Goal: Task Accomplishment & Management: Use online tool/utility

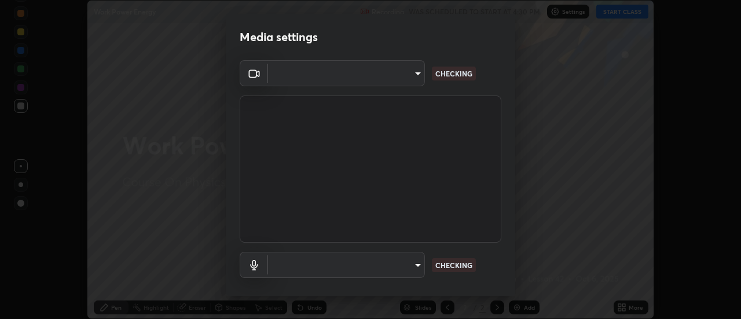
scroll to position [319, 740]
type input "4825068a70354f6bb8b87b711ec46b654dc523af82fc6d37acb8a926ccdce8f5"
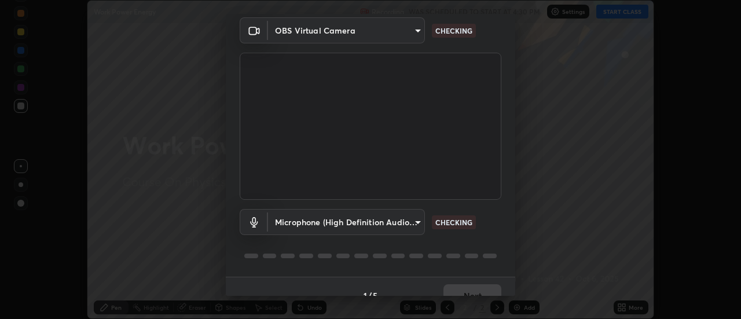
scroll to position [58, 0]
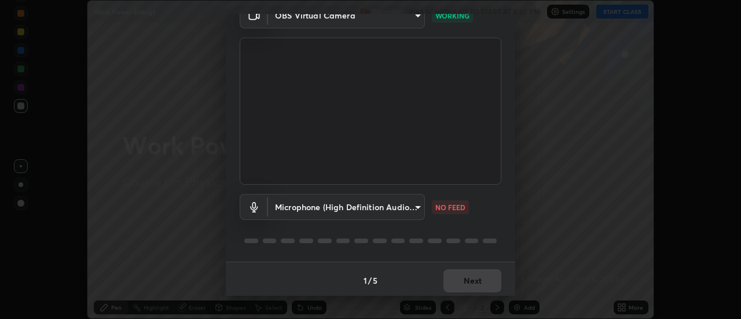
click at [411, 209] on body "Erase all Work Power Energy Recording WAS SCHEDULED TO START AT 4:30 PM Setting…" at bounding box center [370, 159] width 741 height 319
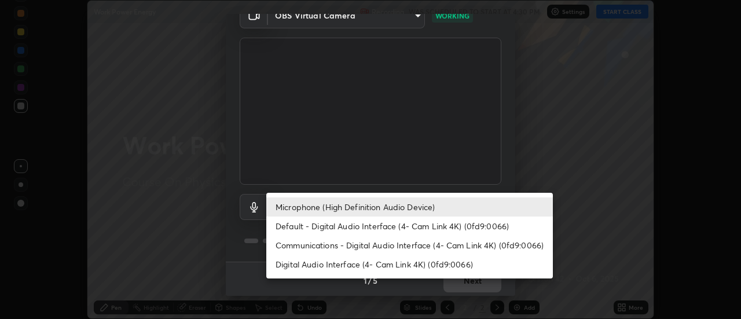
click at [388, 228] on li "Default - Digital Audio Interface (4- Cam Link 4K) (0fd9:0066)" at bounding box center [409, 225] width 286 height 19
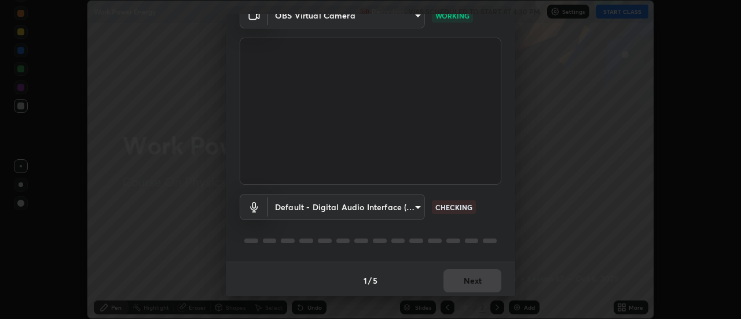
click at [408, 214] on body "Erase all Work Power Energy Recording WAS SCHEDULED TO START AT 4:30 PM Setting…" at bounding box center [370, 159] width 741 height 319
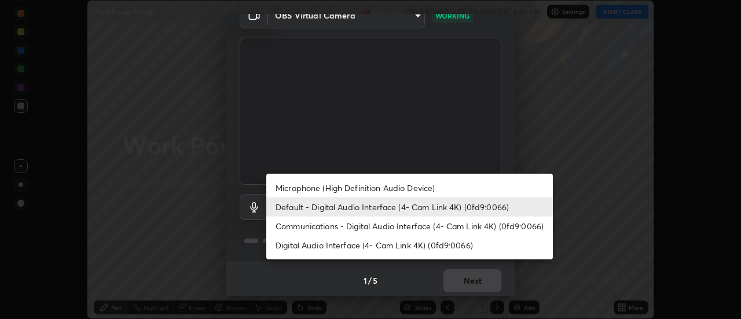
click at [415, 190] on li "Microphone (High Definition Audio Device)" at bounding box center [409, 187] width 286 height 19
type input "b65c06b14c7faa051d685f993ec14b3b84b1815ea69a0656019fd51a5eccf492"
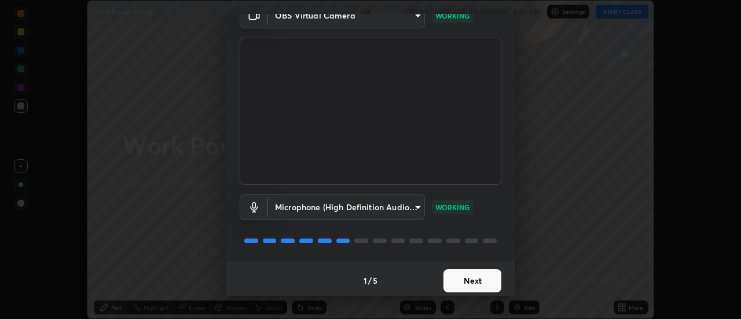
click at [482, 284] on button "Next" at bounding box center [472, 280] width 58 height 23
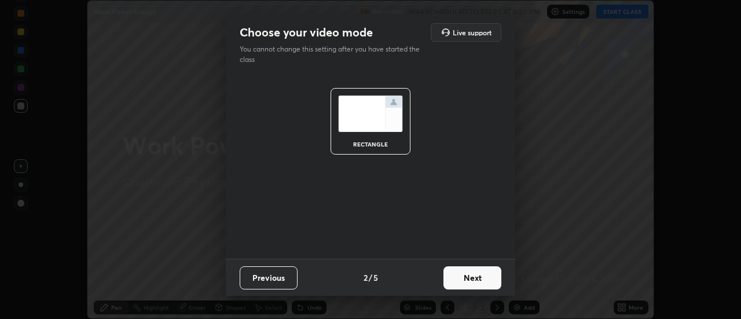
click at [484, 282] on button "Next" at bounding box center [472, 277] width 58 height 23
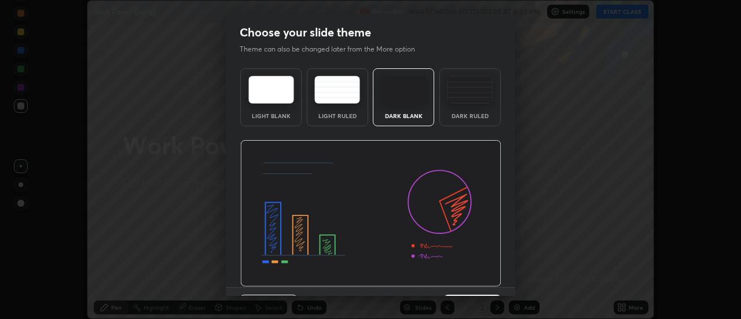
click at [490, 281] on img at bounding box center [370, 213] width 261 height 147
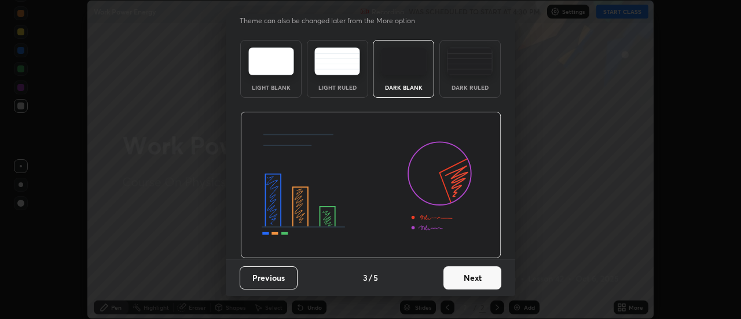
click at [477, 277] on button "Next" at bounding box center [472, 277] width 58 height 23
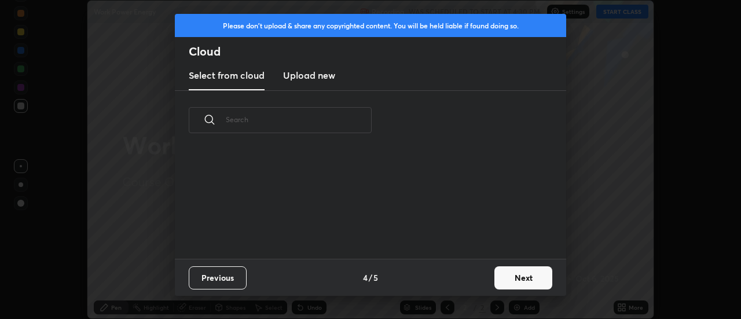
scroll to position [4, 6]
click at [513, 273] on button "Next" at bounding box center [523, 277] width 58 height 23
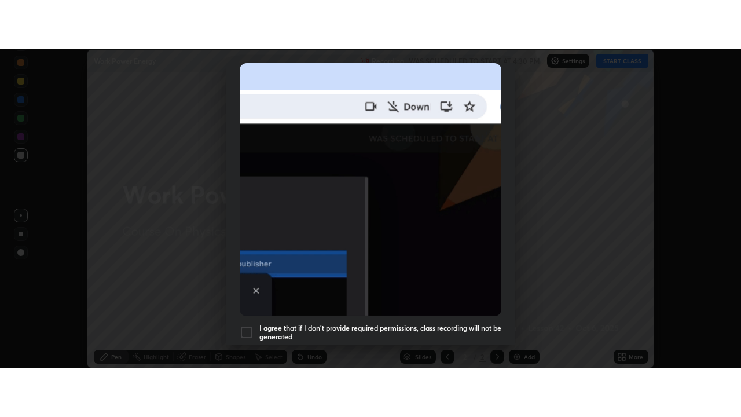
scroll to position [297, 0]
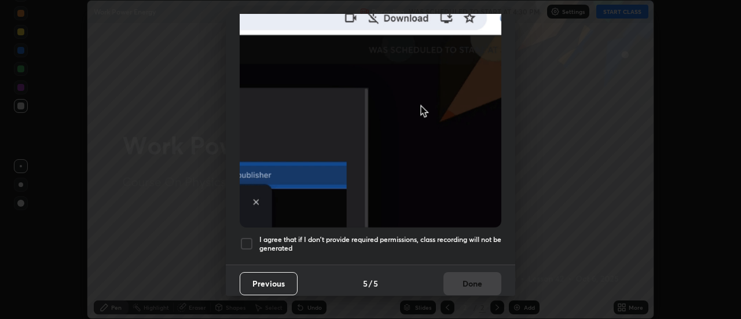
click at [307, 245] on h5 "I agree that if I don't provide required permissions, class recording will not …" at bounding box center [380, 244] width 242 height 18
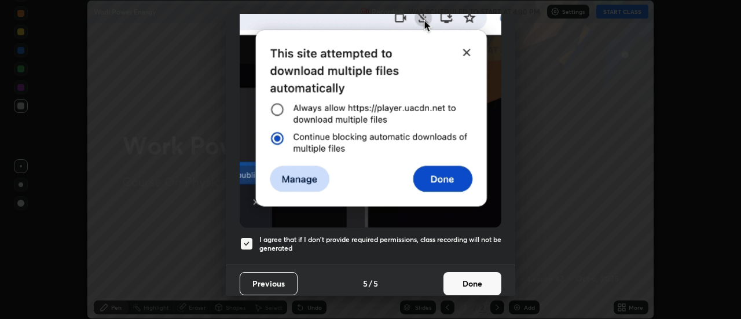
click at [461, 272] on button "Done" at bounding box center [472, 283] width 58 height 23
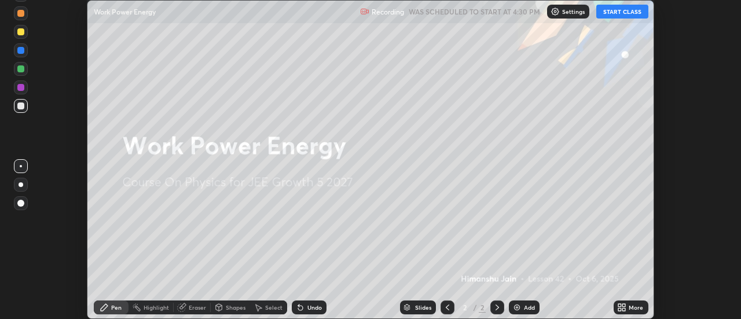
click at [611, 13] on button "START CLASS" at bounding box center [622, 12] width 52 height 14
click at [630, 301] on div "More" at bounding box center [630, 307] width 35 height 14
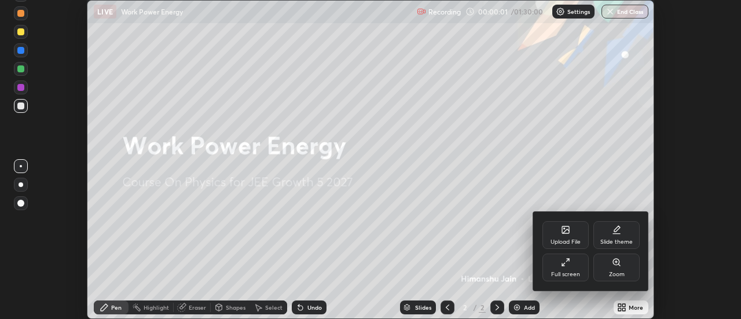
click at [577, 263] on div "Full screen" at bounding box center [565, 267] width 46 height 28
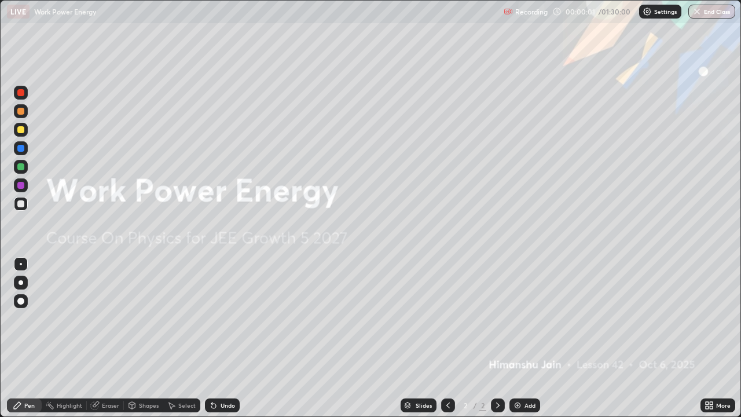
scroll to position [417, 741]
click at [524, 318] on div "Add" at bounding box center [529, 405] width 11 height 6
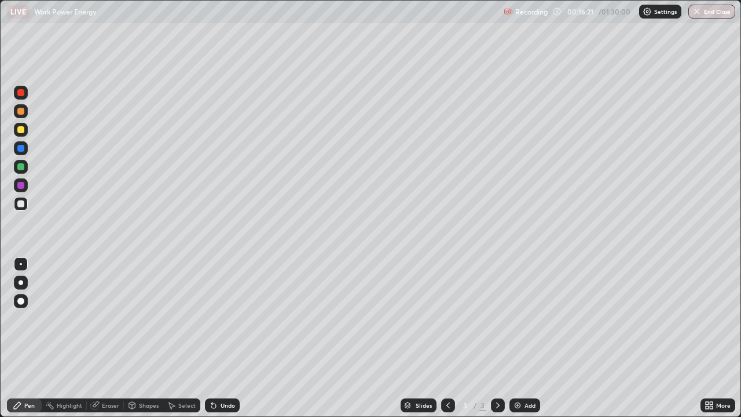
click at [481, 318] on div "3" at bounding box center [482, 405] width 7 height 10
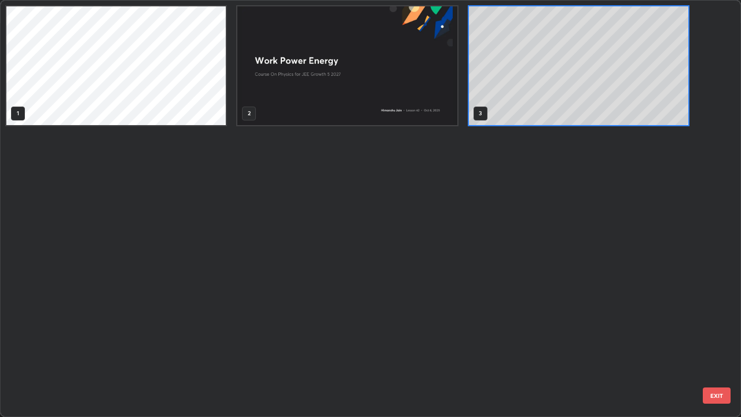
scroll to position [412, 734]
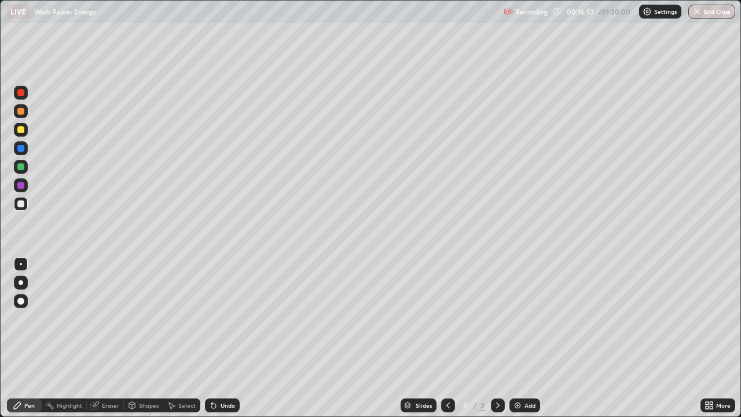
click at [233, 318] on div "Undo" at bounding box center [222, 405] width 35 height 14
click at [474, 318] on div "/" at bounding box center [474, 405] width 3 height 7
click at [233, 318] on div "Undo" at bounding box center [227, 405] width 14 height 6
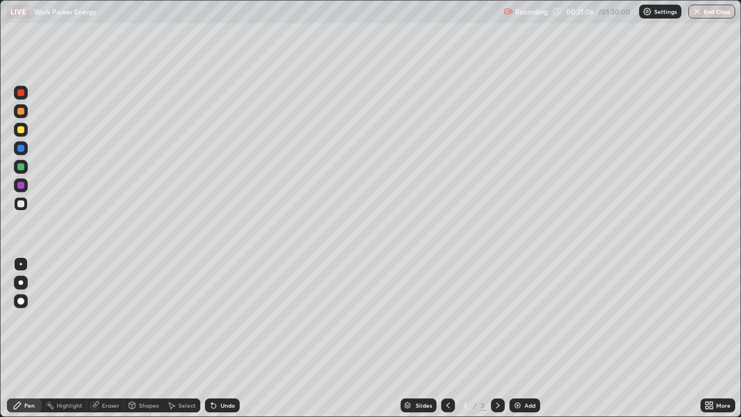
click at [524, 318] on div "Add" at bounding box center [529, 405] width 11 height 6
click at [225, 318] on div "Undo" at bounding box center [227, 405] width 14 height 6
click at [533, 318] on div "Add" at bounding box center [529, 405] width 11 height 6
click at [144, 318] on div "Shapes" at bounding box center [149, 405] width 20 height 6
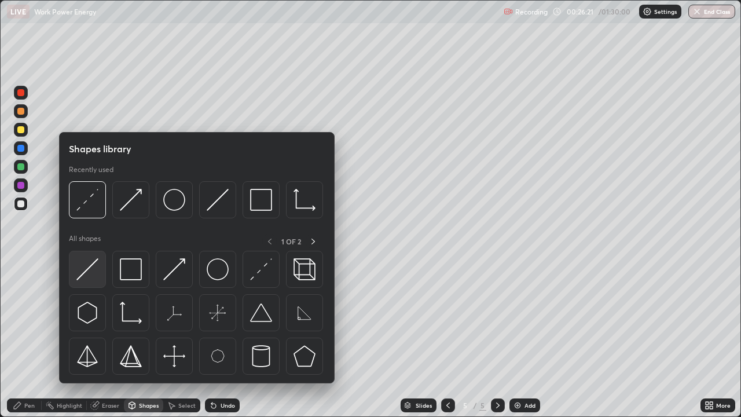
click at [93, 270] on img at bounding box center [87, 269] width 22 height 22
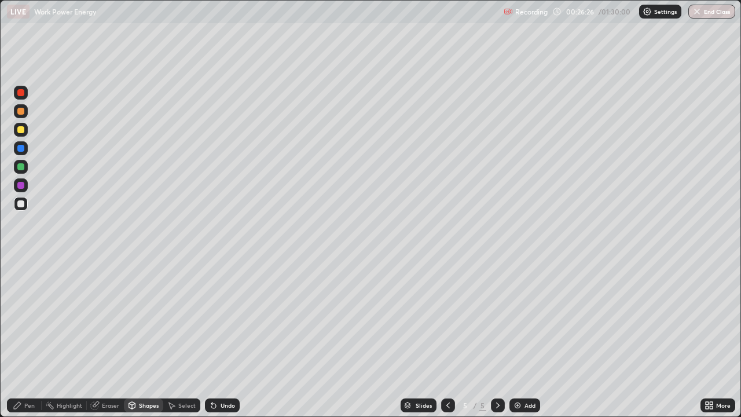
click at [148, 318] on div "Shapes" at bounding box center [149, 405] width 20 height 6
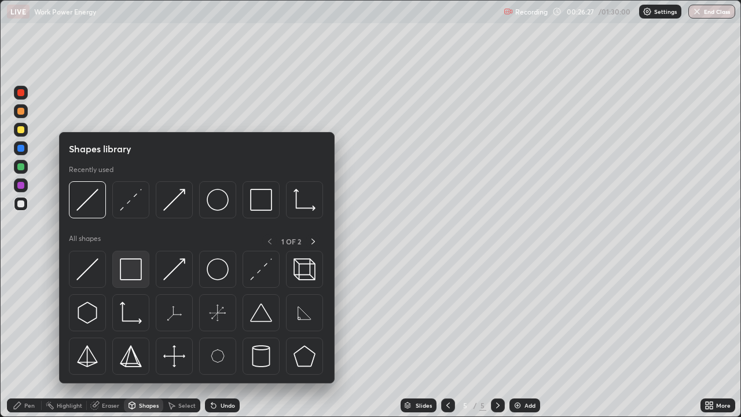
click at [140, 275] on img at bounding box center [131, 269] width 22 height 22
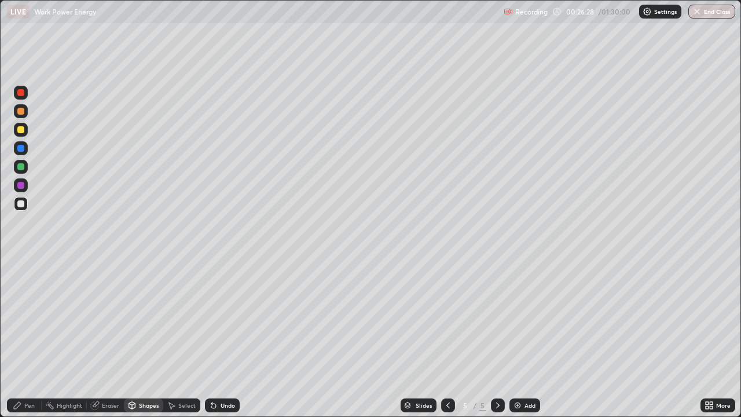
click at [27, 168] on div at bounding box center [21, 167] width 14 height 14
click at [28, 318] on div "Pen" at bounding box center [29, 405] width 10 height 6
click at [151, 318] on div "Shapes" at bounding box center [149, 405] width 20 height 6
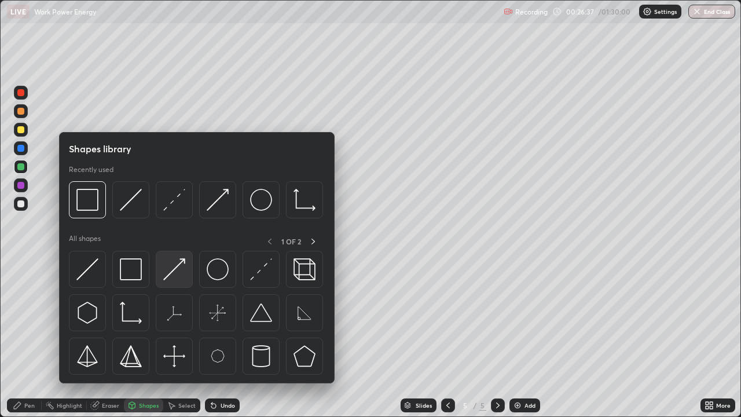
click at [178, 271] on img at bounding box center [174, 269] width 22 height 22
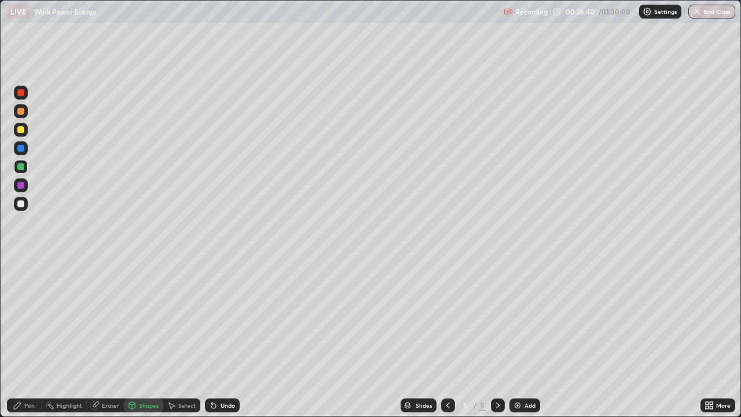
click at [34, 318] on div "Pen" at bounding box center [29, 405] width 10 height 6
click at [192, 318] on div "Select" at bounding box center [186, 405] width 17 height 6
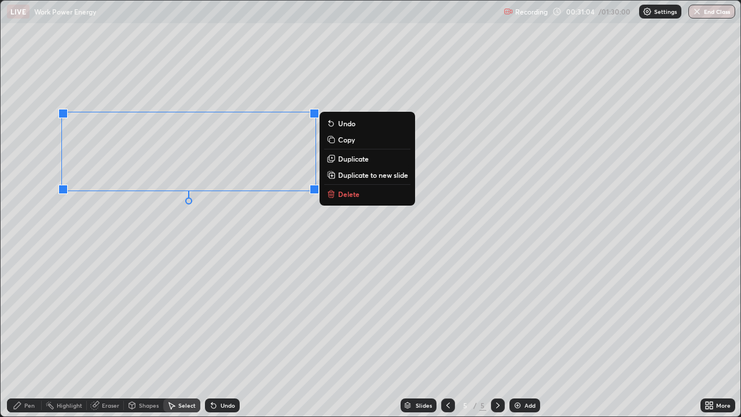
click at [350, 176] on p "Duplicate to new slide" at bounding box center [373, 174] width 70 height 9
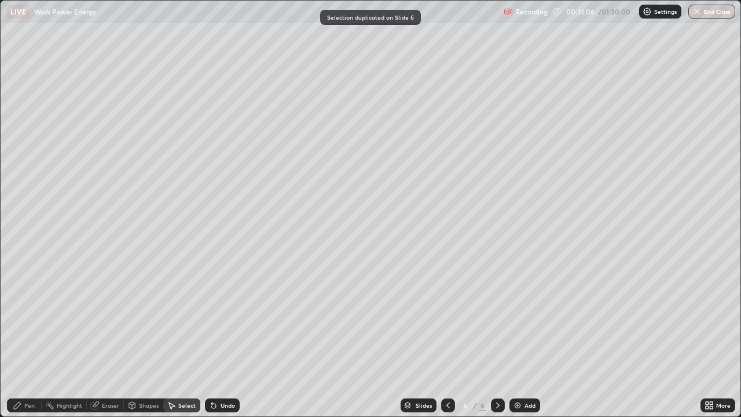
click at [111, 318] on div "Eraser" at bounding box center [110, 405] width 17 height 6
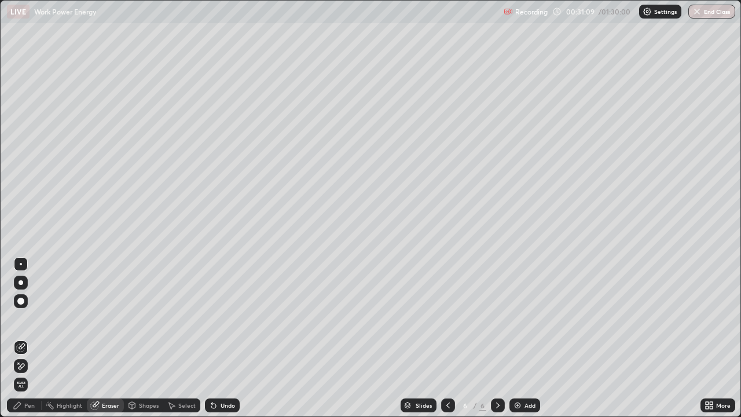
click at [24, 318] on div "Pen" at bounding box center [24, 405] width 35 height 14
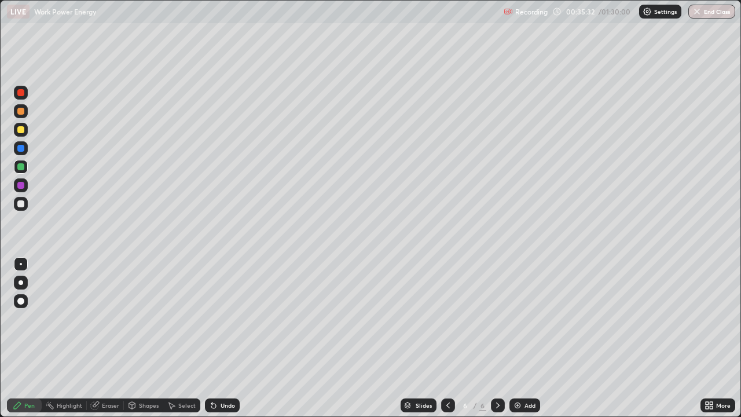
click at [234, 318] on div "Undo" at bounding box center [222, 405] width 35 height 14
click at [524, 318] on div "Add" at bounding box center [529, 405] width 11 height 6
click at [149, 318] on div "Shapes" at bounding box center [149, 405] width 20 height 6
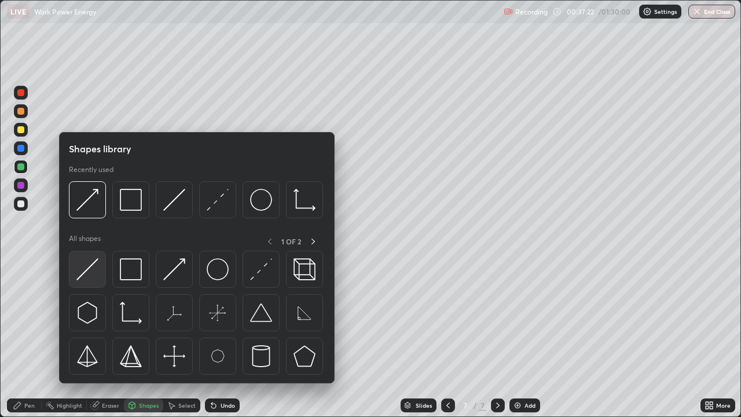
click at [90, 276] on img at bounding box center [87, 269] width 22 height 22
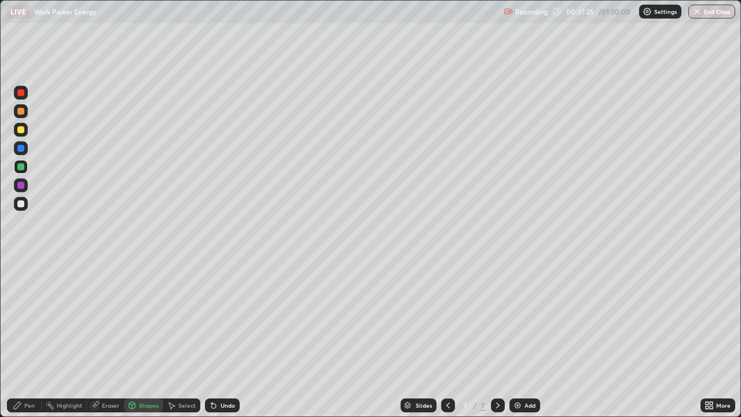
click at [234, 318] on div "Undo" at bounding box center [222, 405] width 35 height 14
click at [148, 318] on div "Shapes" at bounding box center [149, 405] width 20 height 6
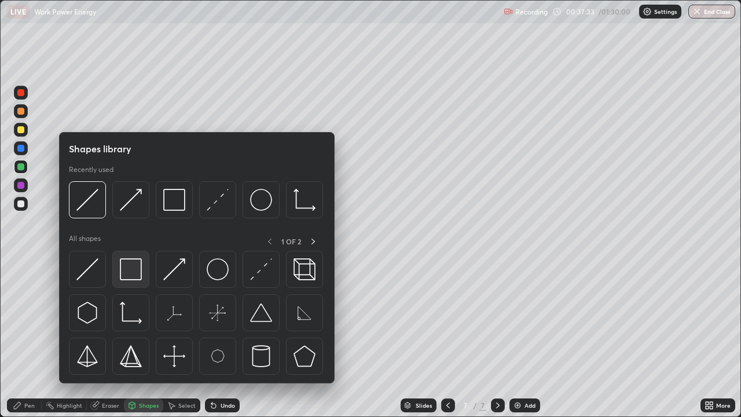
click at [142, 272] on img at bounding box center [131, 269] width 22 height 22
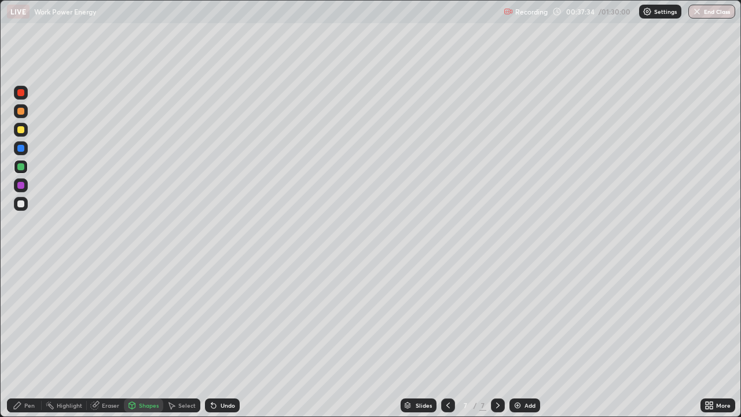
click at [24, 145] on div at bounding box center [20, 148] width 7 height 7
click at [25, 318] on div "Pen" at bounding box center [29, 405] width 10 height 6
click at [153, 318] on div "Shapes" at bounding box center [143, 405] width 39 height 14
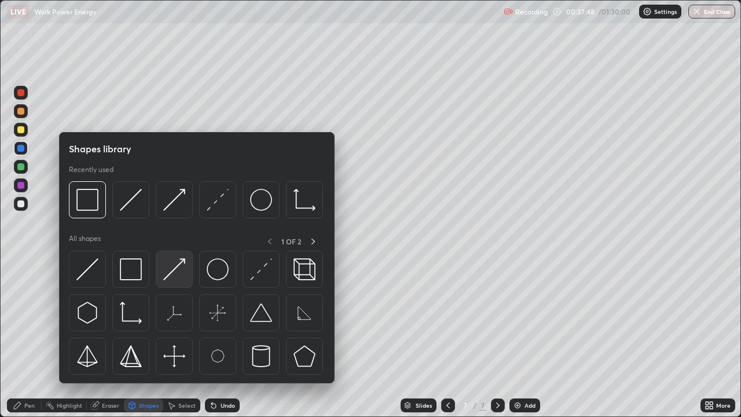
click at [177, 272] on img at bounding box center [174, 269] width 22 height 22
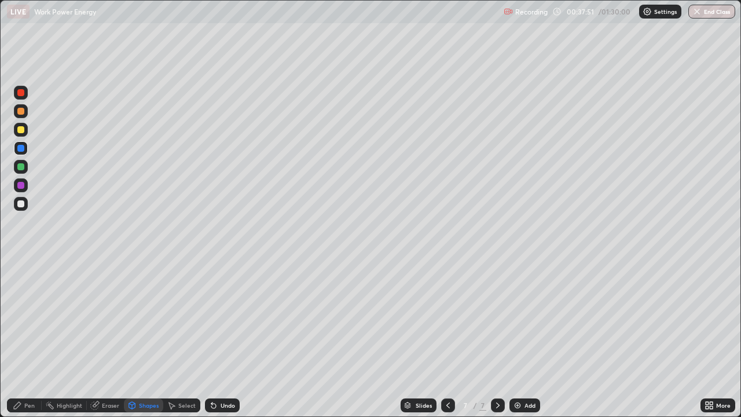
click at [27, 318] on div "Pen" at bounding box center [29, 405] width 10 height 6
click at [143, 318] on div "Shapes" at bounding box center [143, 405] width 39 height 14
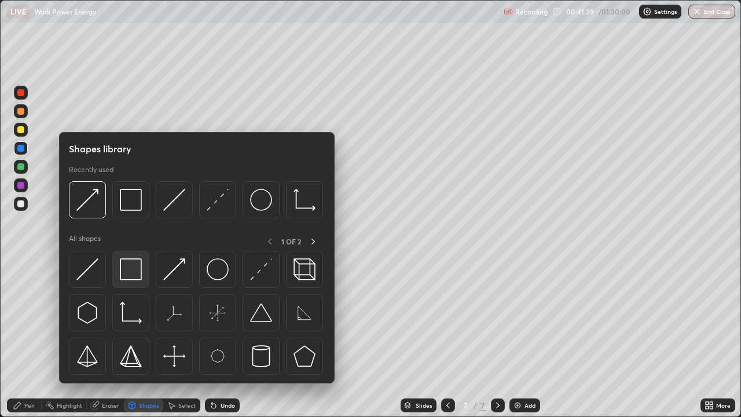
click at [137, 277] on img at bounding box center [131, 269] width 22 height 22
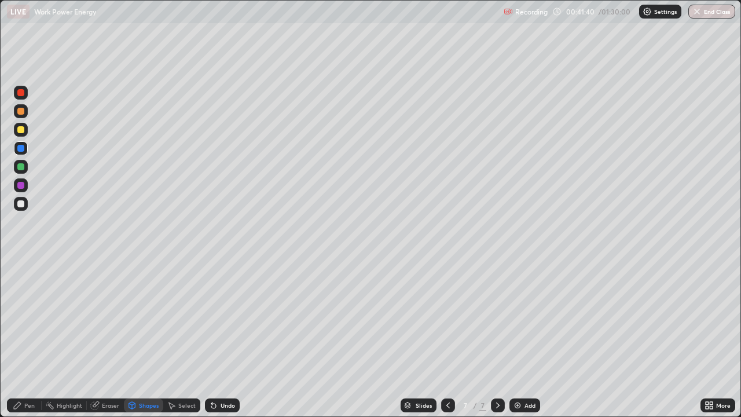
click at [21, 129] on div at bounding box center [20, 129] width 7 height 7
click at [34, 318] on div "Pen" at bounding box center [24, 405] width 35 height 14
click at [24, 190] on div at bounding box center [21, 185] width 14 height 14
click at [527, 318] on div "Add" at bounding box center [529, 405] width 11 height 6
click at [145, 318] on div "Shapes" at bounding box center [143, 405] width 39 height 14
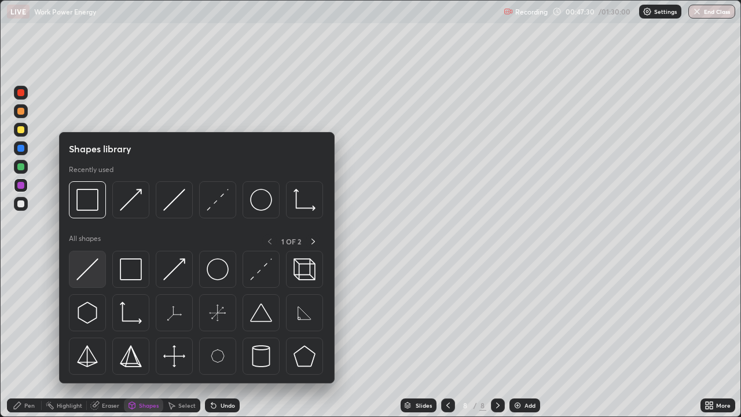
click at [97, 266] on img at bounding box center [87, 269] width 22 height 22
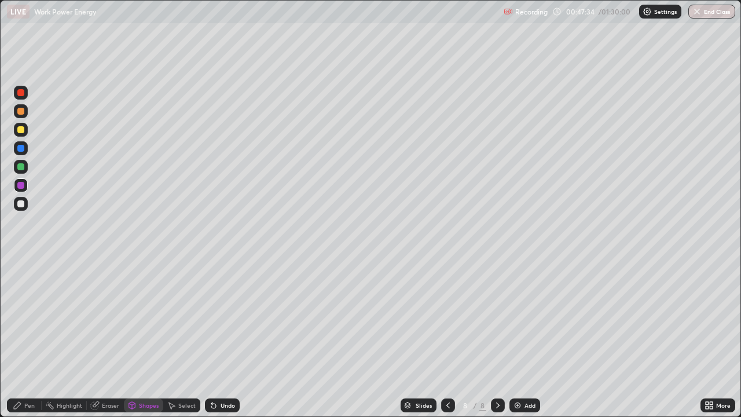
click at [37, 318] on div "Pen" at bounding box center [24, 405] width 35 height 14
click at [146, 318] on div "Shapes" at bounding box center [143, 405] width 39 height 14
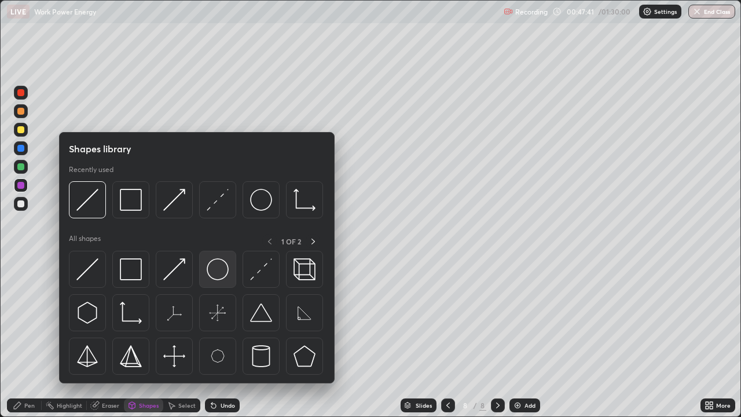
click at [224, 270] on img at bounding box center [218, 269] width 22 height 22
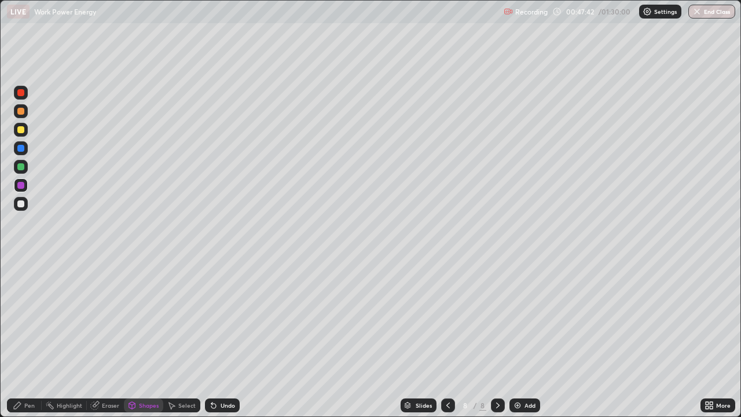
click at [24, 170] on div at bounding box center [21, 167] width 14 height 14
click at [151, 318] on div "Shapes" at bounding box center [149, 405] width 20 height 6
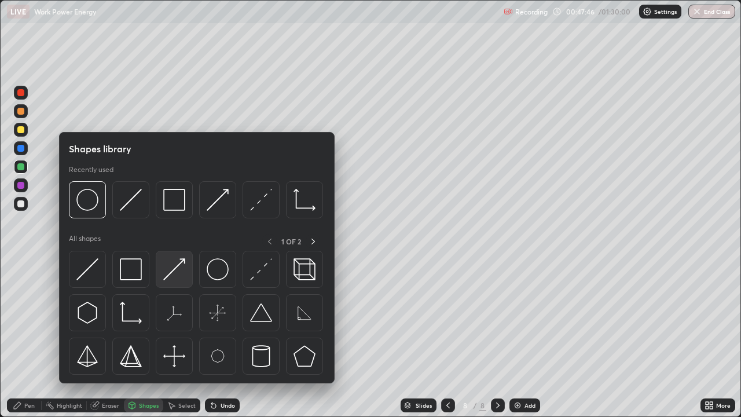
click at [181, 277] on img at bounding box center [174, 269] width 22 height 22
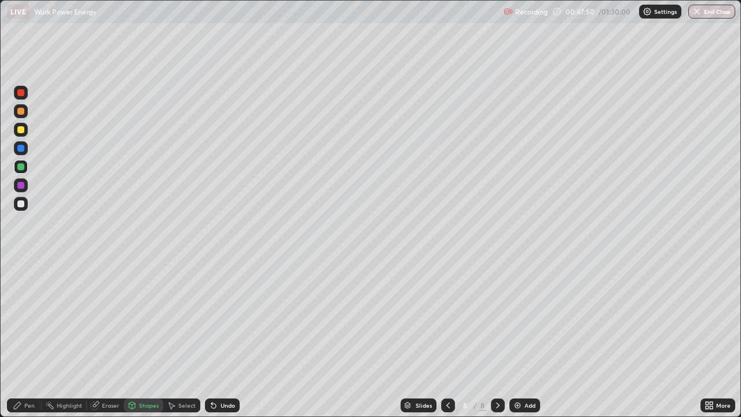
click at [32, 318] on div "Pen" at bounding box center [24, 405] width 35 height 14
click at [188, 318] on div "Select" at bounding box center [186, 405] width 17 height 6
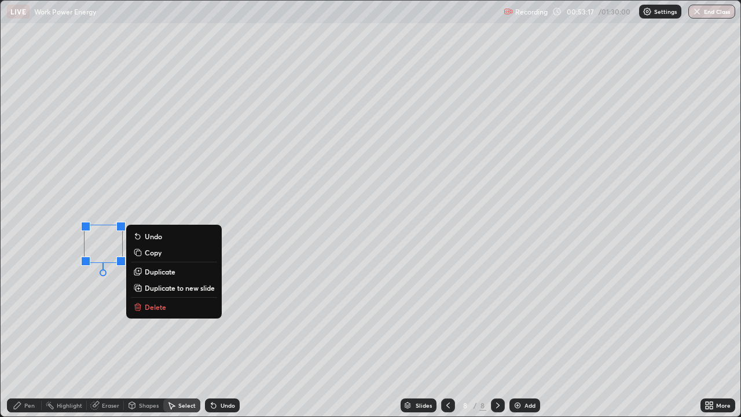
click at [155, 270] on p "Duplicate" at bounding box center [160, 271] width 31 height 9
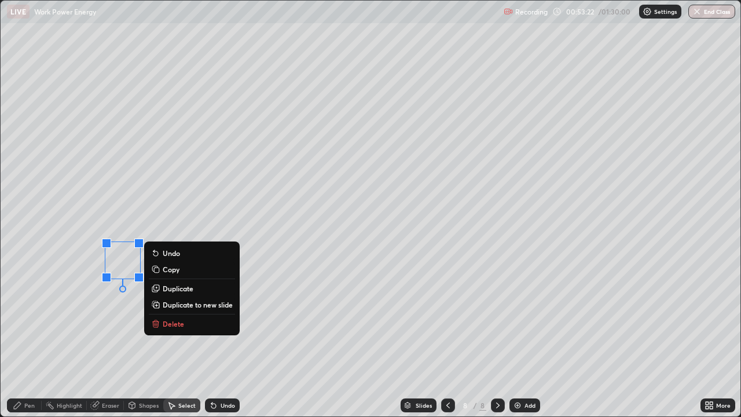
click at [215, 318] on icon at bounding box center [213, 404] width 9 height 9
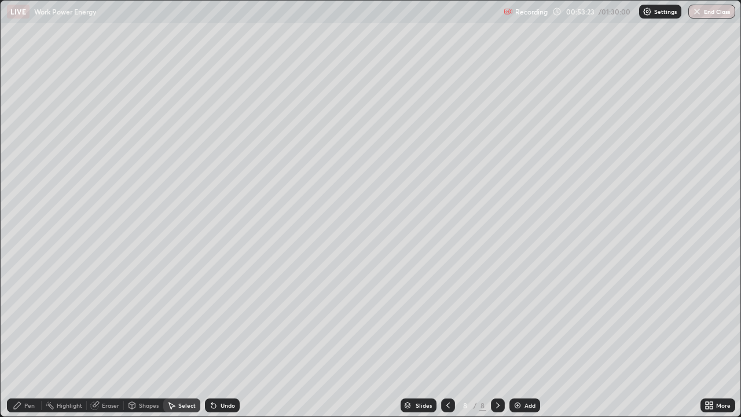
click at [217, 318] on div "Undo" at bounding box center [219, 405] width 39 height 23
click at [215, 318] on div "Undo" at bounding box center [222, 405] width 35 height 14
click at [38, 318] on div "Pen" at bounding box center [24, 405] width 35 height 14
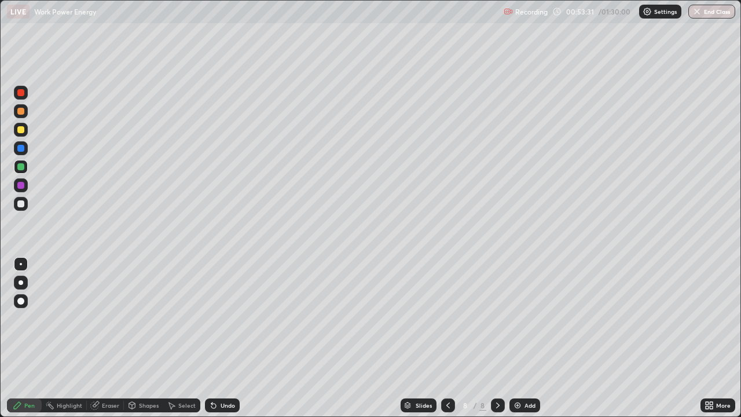
click at [155, 318] on div "Shapes" at bounding box center [149, 405] width 20 height 6
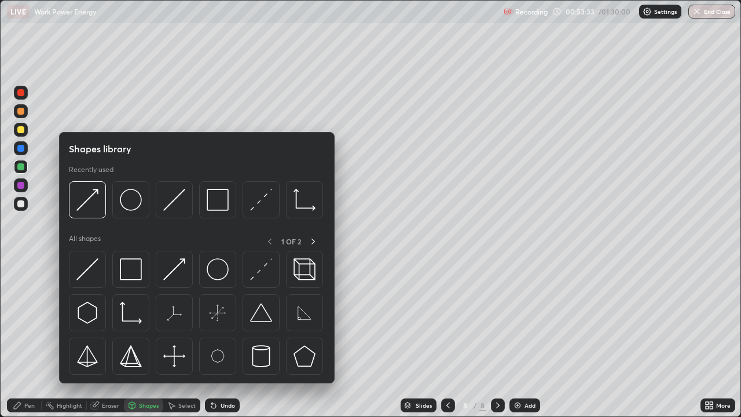
click at [20, 93] on div at bounding box center [20, 92] width 7 height 7
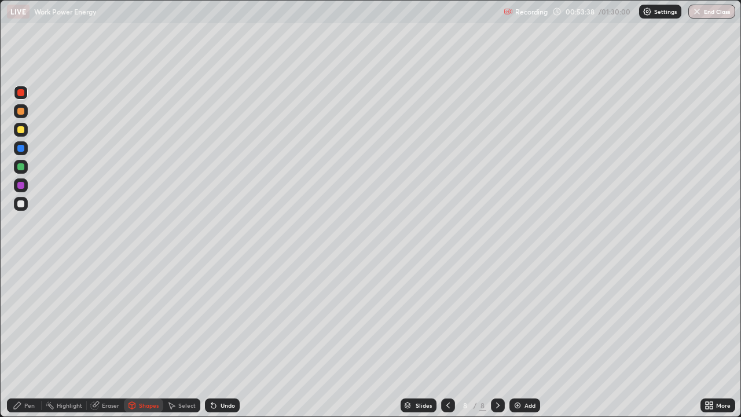
click at [25, 318] on div "Pen" at bounding box center [24, 405] width 35 height 14
click at [149, 318] on div "Shapes" at bounding box center [143, 405] width 39 height 14
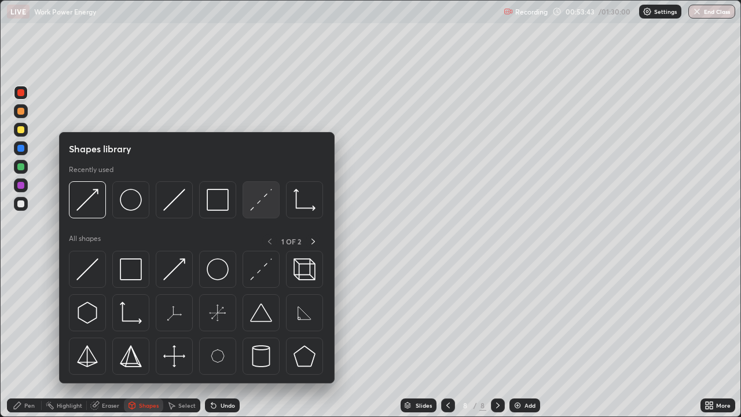
click at [265, 206] on img at bounding box center [261, 200] width 22 height 22
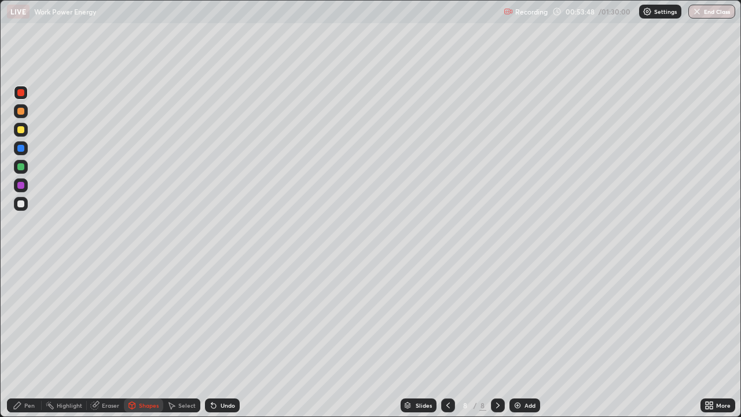
click at [35, 318] on div "Pen" at bounding box center [24, 405] width 35 height 14
click at [234, 318] on div "Undo" at bounding box center [222, 405] width 35 height 14
click at [498, 318] on div at bounding box center [498, 405] width 14 height 14
click at [527, 318] on div "Add" at bounding box center [529, 405] width 11 height 6
click at [150, 318] on div "Shapes" at bounding box center [149, 405] width 20 height 6
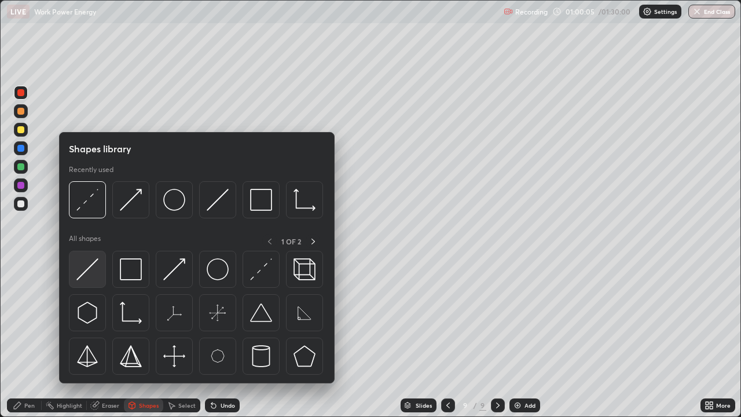
click at [99, 274] on div at bounding box center [87, 269] width 37 height 37
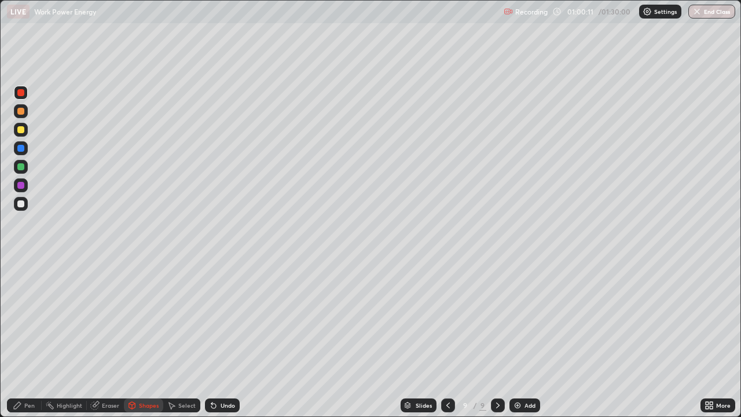
click at [157, 318] on div "Shapes" at bounding box center [143, 405] width 39 height 14
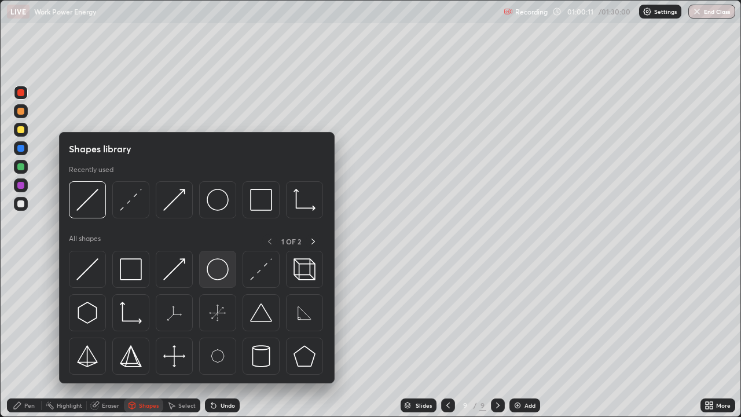
click at [224, 273] on img at bounding box center [218, 269] width 22 height 22
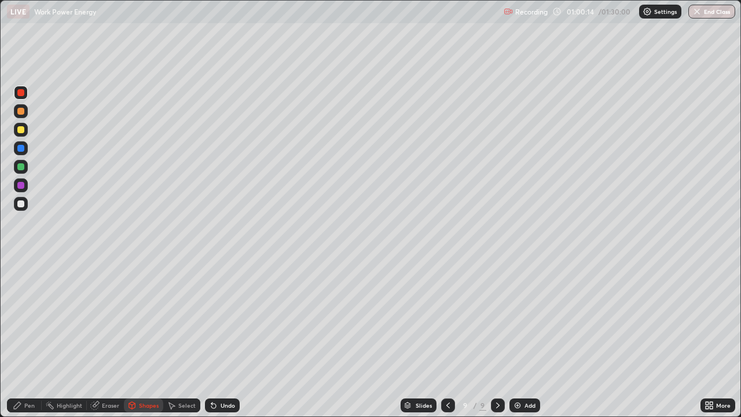
click at [149, 318] on div "Shapes" at bounding box center [149, 405] width 20 height 6
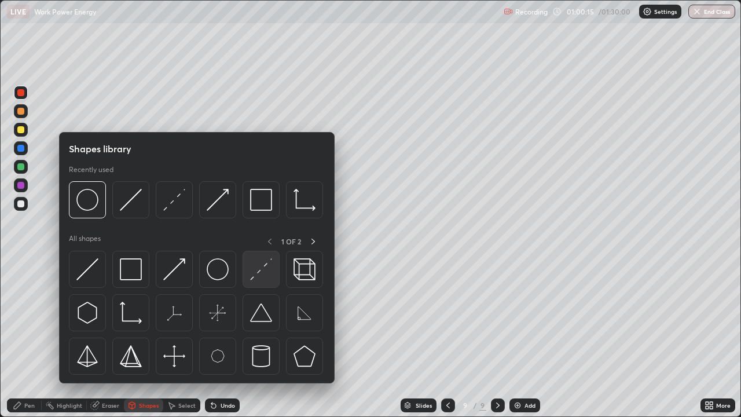
click at [260, 275] on img at bounding box center [261, 269] width 22 height 22
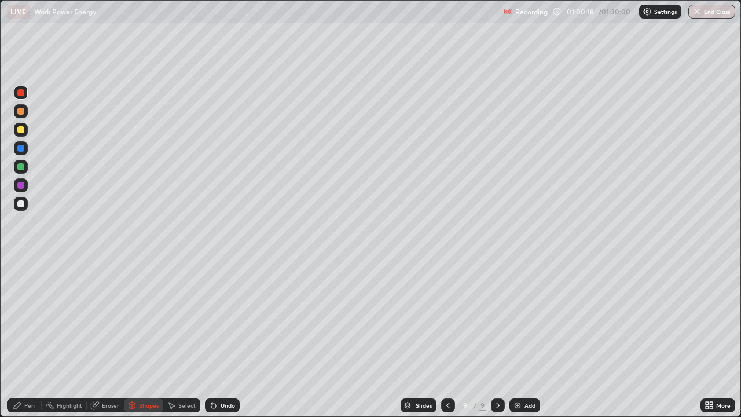
click at [25, 318] on div "Pen" at bounding box center [29, 405] width 10 height 6
click at [531, 318] on div "Add" at bounding box center [529, 405] width 11 height 6
click at [145, 318] on div "Shapes" at bounding box center [149, 405] width 20 height 6
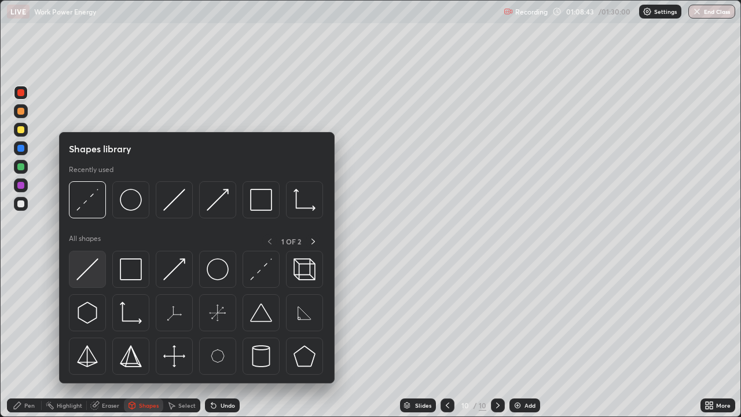
click at [90, 272] on img at bounding box center [87, 269] width 22 height 22
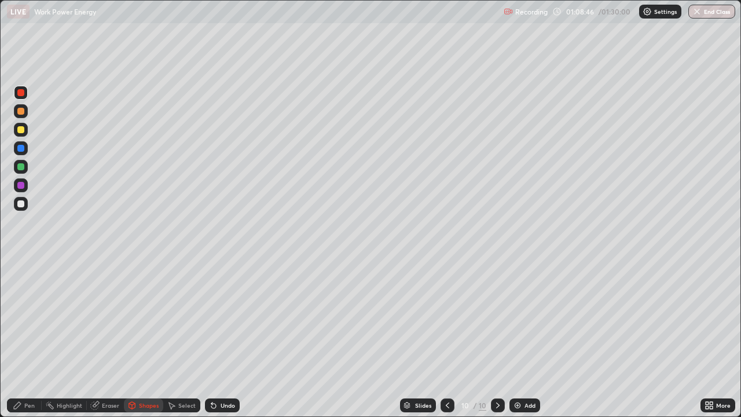
click at [220, 318] on div "Undo" at bounding box center [227, 405] width 14 height 6
click at [151, 318] on div "Shapes" at bounding box center [143, 405] width 39 height 14
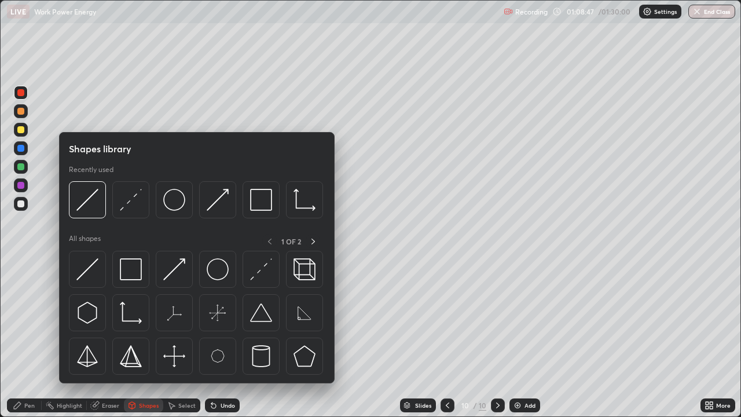
click at [96, 262] on img at bounding box center [87, 269] width 22 height 22
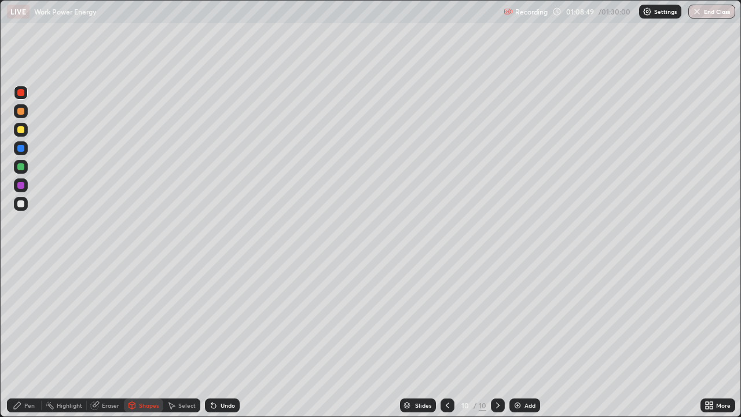
click at [29, 318] on div "Pen" at bounding box center [29, 405] width 10 height 6
click at [153, 318] on div "Shapes" at bounding box center [149, 405] width 20 height 6
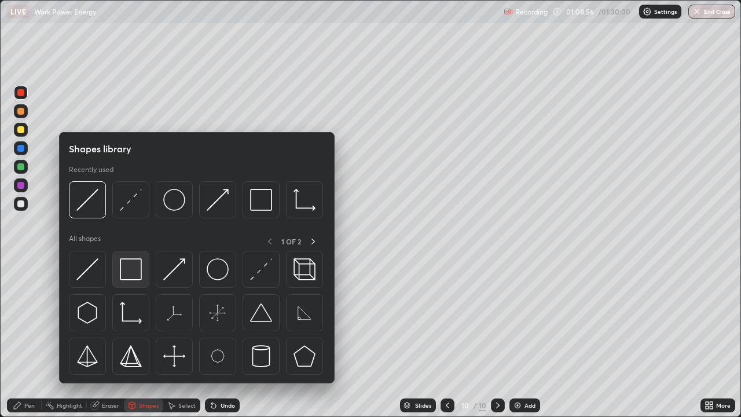
click at [142, 271] on div at bounding box center [130, 269] width 37 height 37
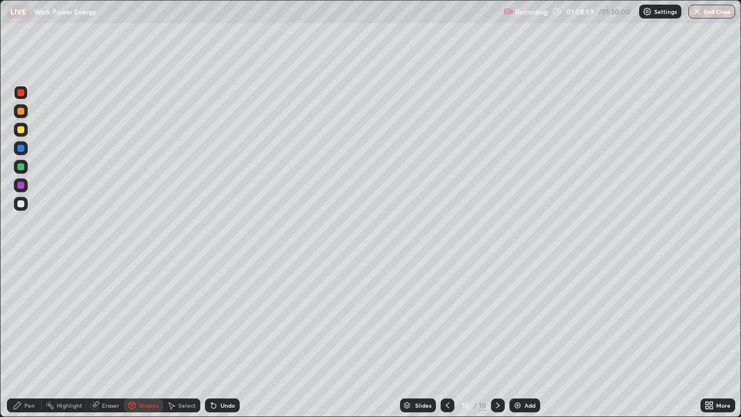
click at [25, 318] on div "Pen" at bounding box center [24, 405] width 35 height 14
click at [23, 134] on div at bounding box center [21, 130] width 14 height 14
click at [716, 20] on div "Recording 01:21:56 / 01:30:00 Settings End Class" at bounding box center [618, 12] width 231 height 23
click at [710, 12] on button "End Class" at bounding box center [711, 12] width 47 height 14
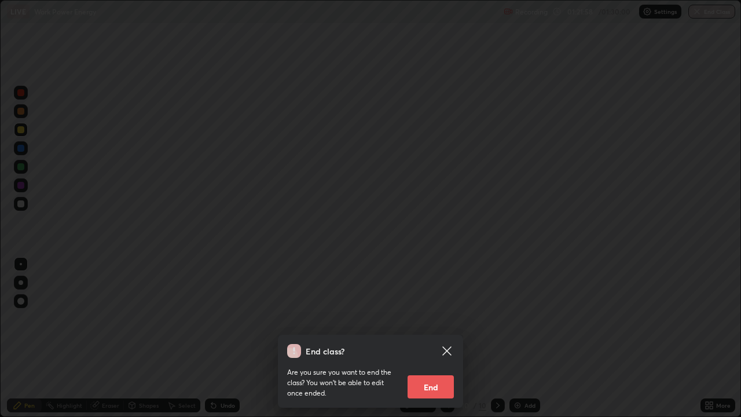
click at [439, 318] on button "End" at bounding box center [430, 386] width 46 height 23
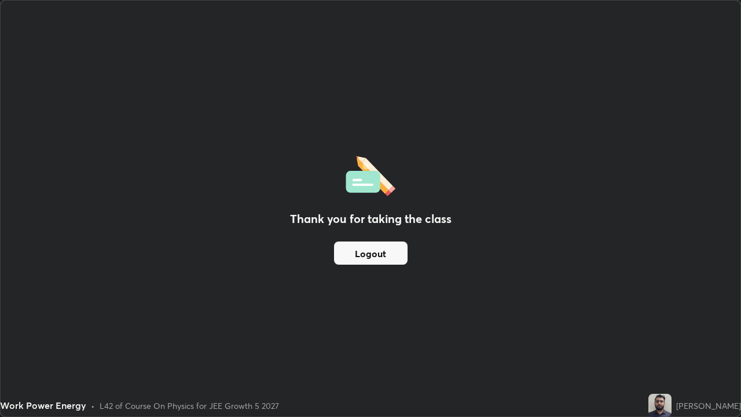
click at [376, 257] on button "Logout" at bounding box center [370, 252] width 73 height 23
